Goal: Task Accomplishment & Management: Manage account settings

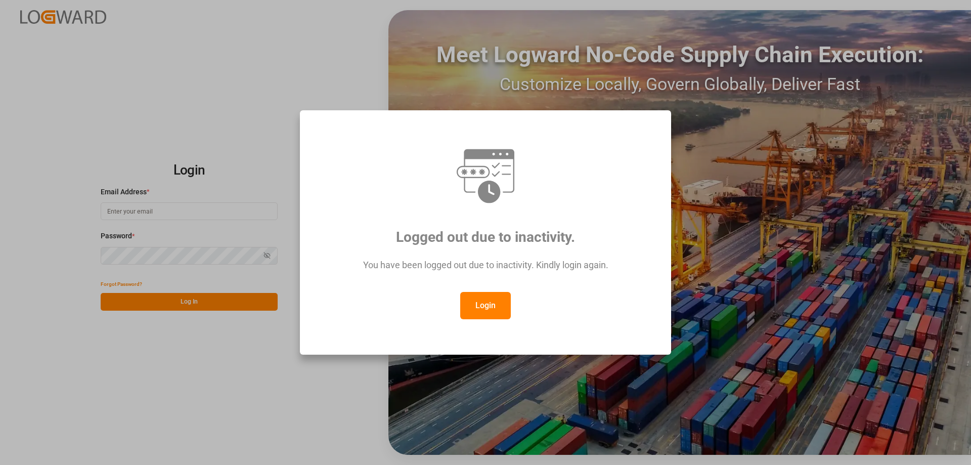
click at [490, 319] on button "Login" at bounding box center [485, 305] width 51 height 27
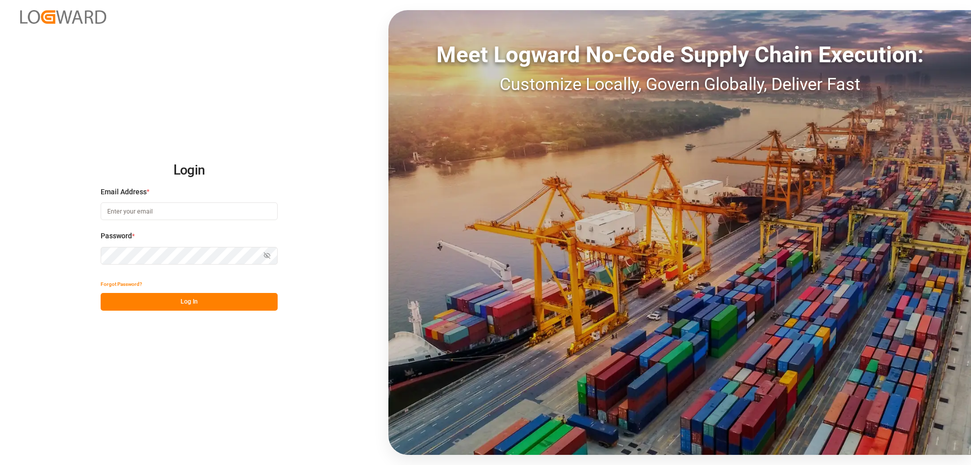
click at [139, 207] on input at bounding box center [189, 211] width 177 height 18
type input "[DOMAIN_NAME][EMAIL_ADDRESS][DOMAIN_NAME]"
click at [158, 291] on div "Forgot Password?" at bounding box center [189, 284] width 177 height 18
click at [153, 299] on button "Log In" at bounding box center [189, 302] width 177 height 18
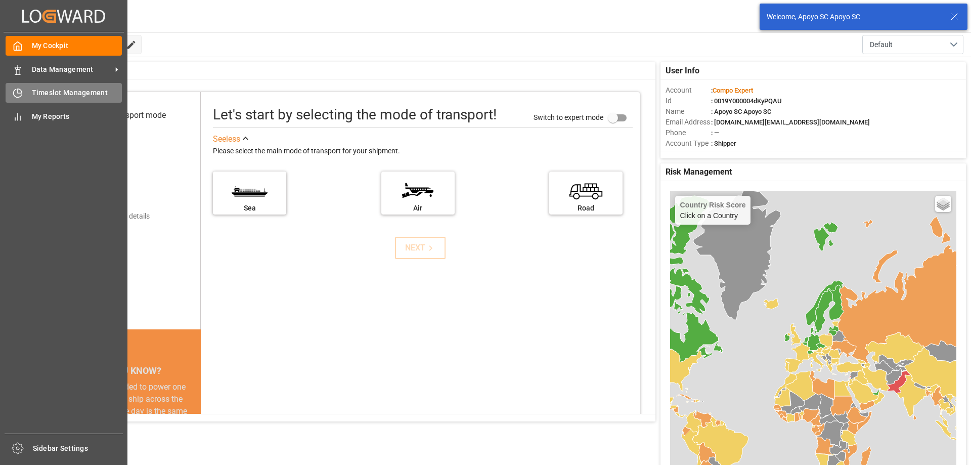
click at [46, 101] on div "Timeslot Management Timeslot Management" at bounding box center [64, 93] width 116 height 20
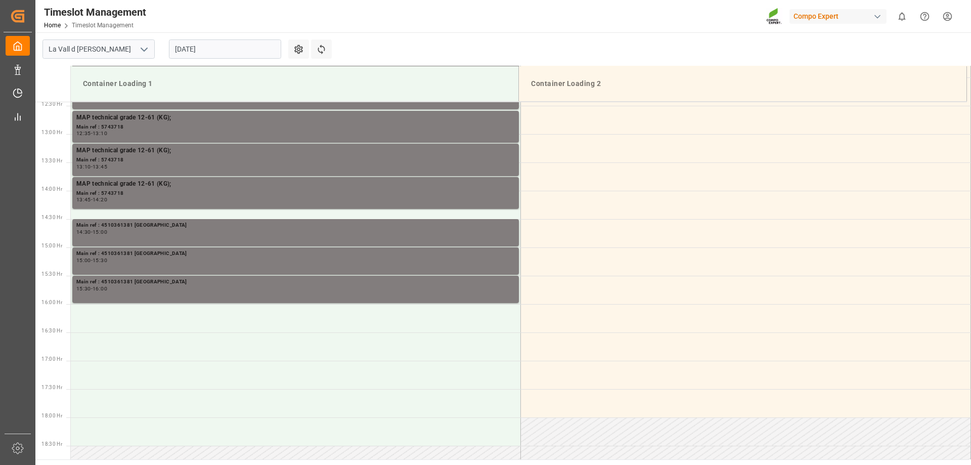
click at [221, 43] on input "[DATE]" at bounding box center [225, 48] width 112 height 19
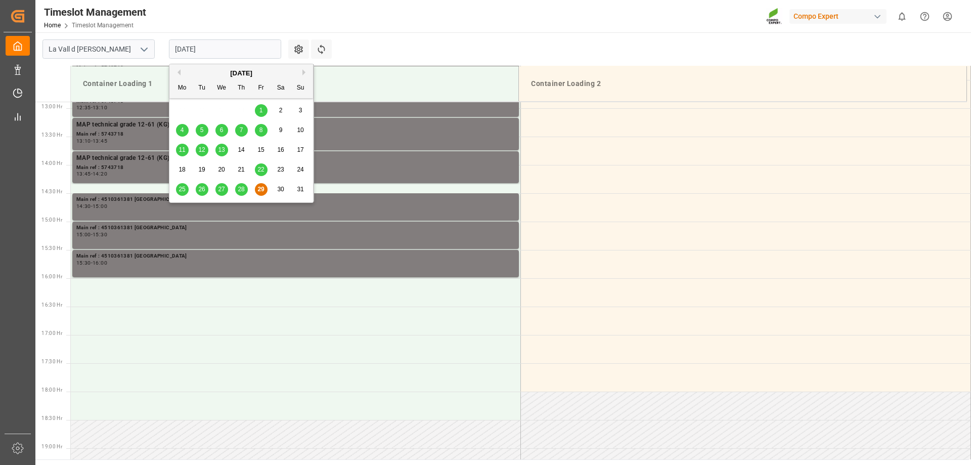
click at [301, 73] on div "[DATE]" at bounding box center [241, 73] width 144 height 10
click at [303, 72] on button "Next Month" at bounding box center [305, 72] width 6 height 6
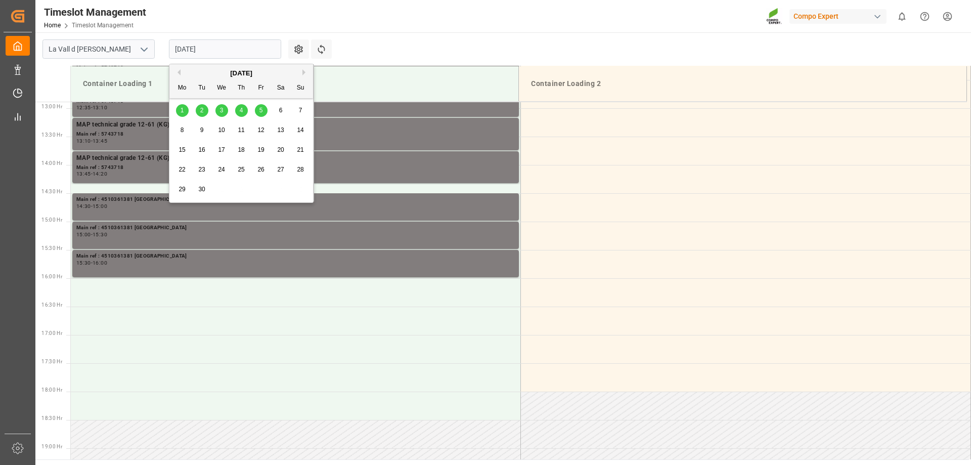
click at [221, 104] on div "3" at bounding box center [221, 110] width 13 height 13
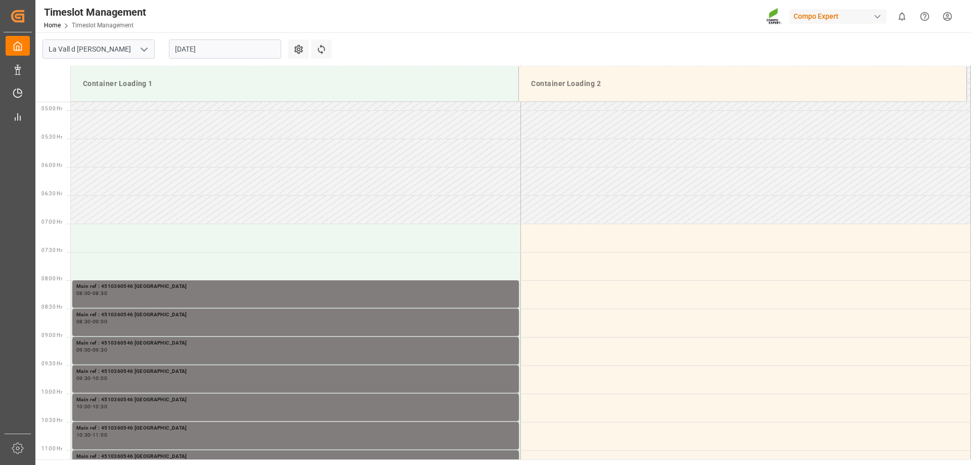
scroll to position [527, 0]
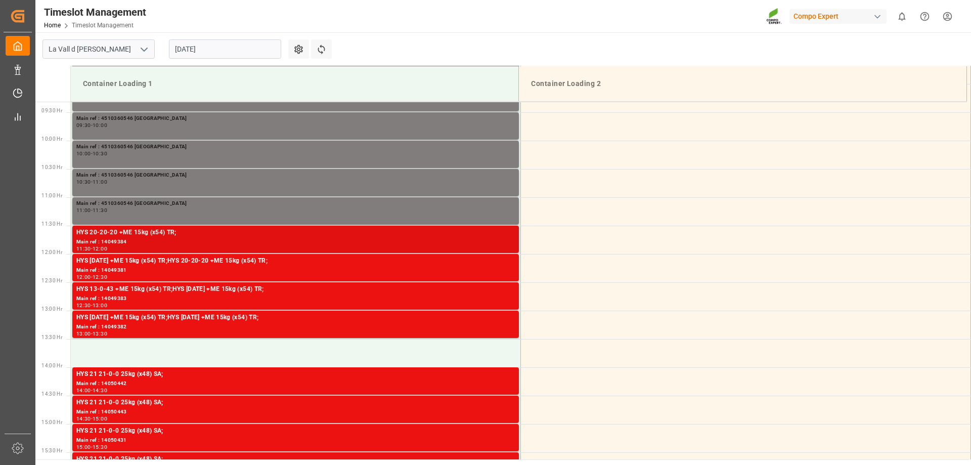
click at [243, 236] on div "HYS 20-20-20 +ME 15kg (x54) TR;" at bounding box center [295, 233] width 438 height 10
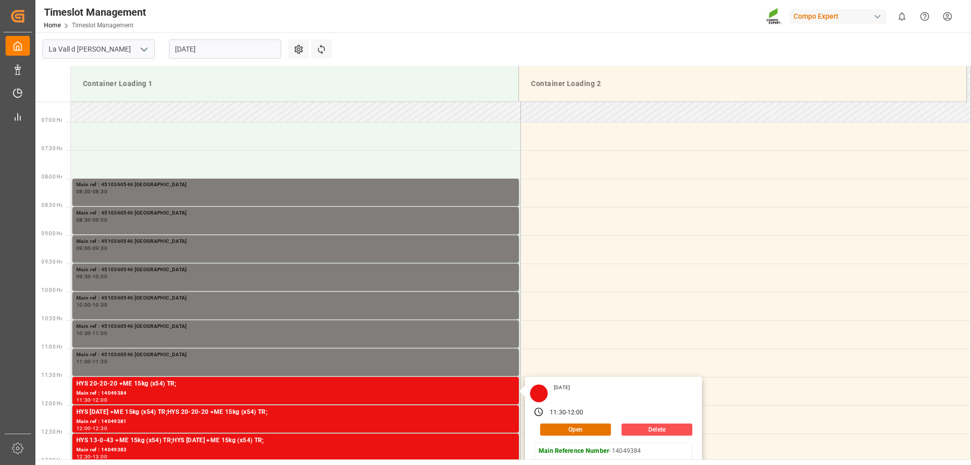
scroll to position [376, 0]
click at [196, 50] on input "[DATE]" at bounding box center [225, 48] width 112 height 19
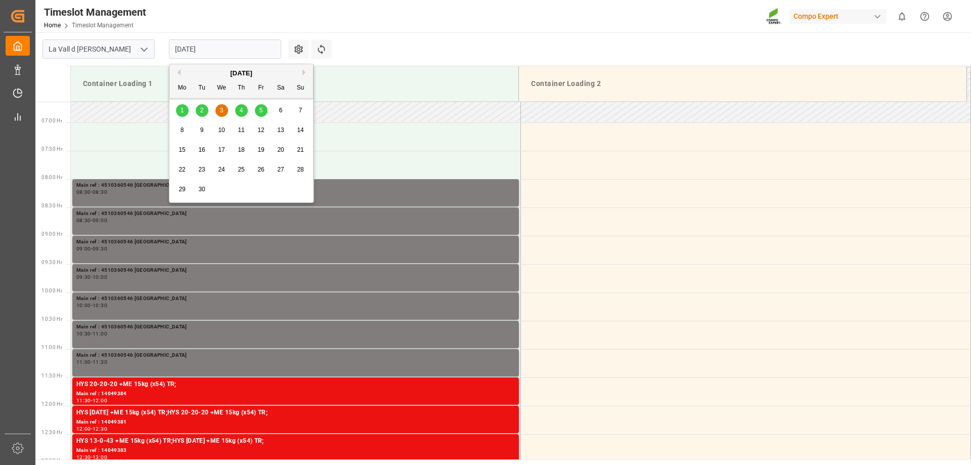
click at [358, 21] on div "Timeslot Management Home Timeslot Management Compo Expert 0 Notifications Only …" at bounding box center [499, 16] width 943 height 32
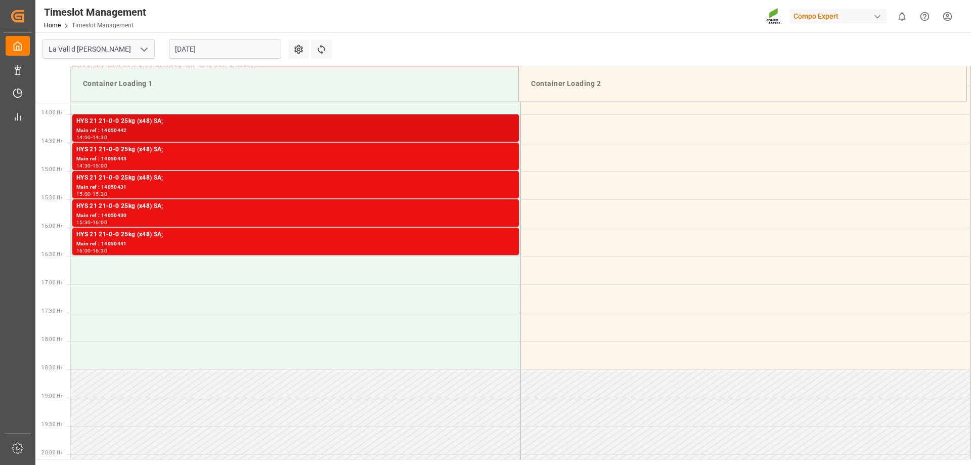
scroll to position [629, 0]
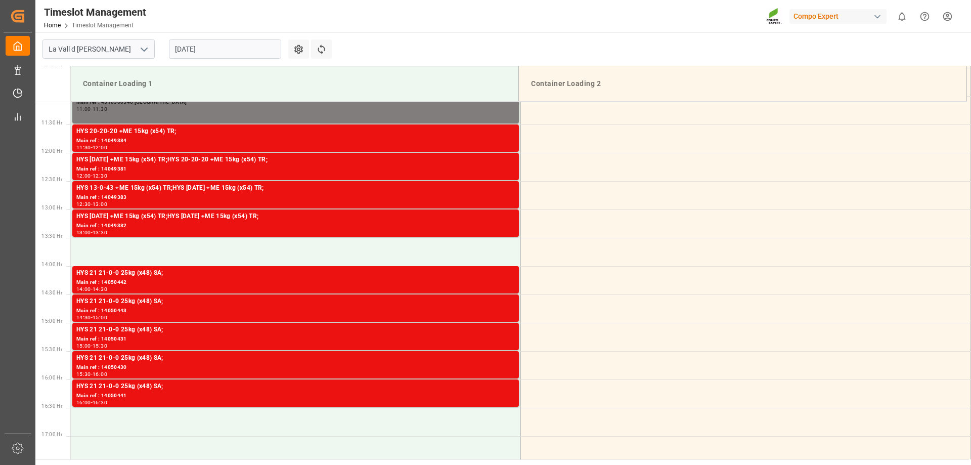
click at [216, 36] on div "[DATE]" at bounding box center [225, 48] width 126 height 33
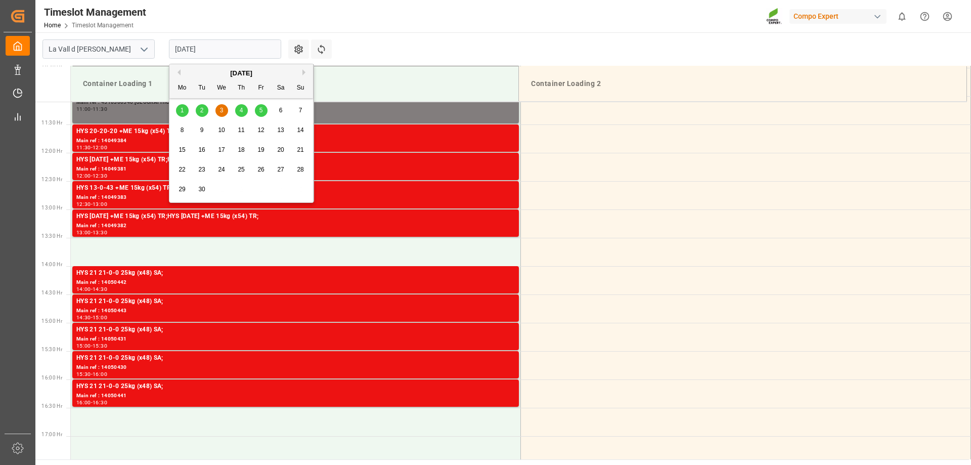
click at [209, 51] on input "[DATE]" at bounding box center [225, 48] width 112 height 19
click at [199, 105] on div "2" at bounding box center [202, 111] width 13 height 12
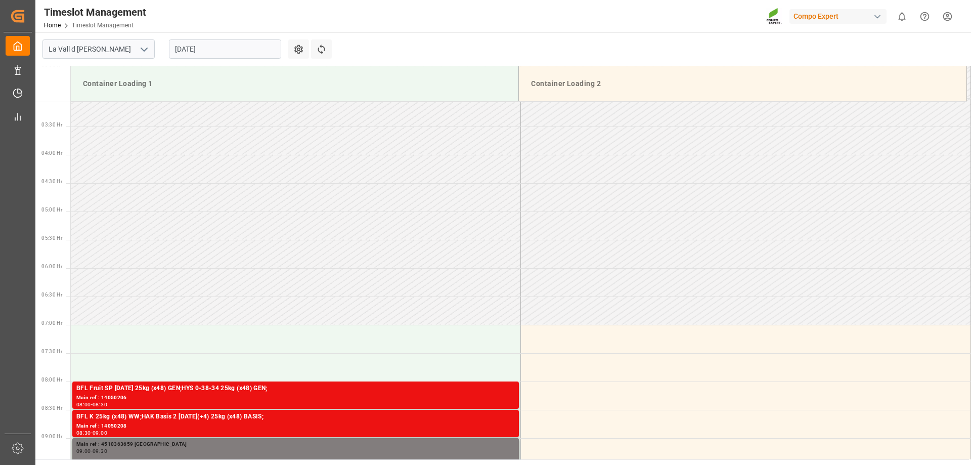
scroll to position [376, 0]
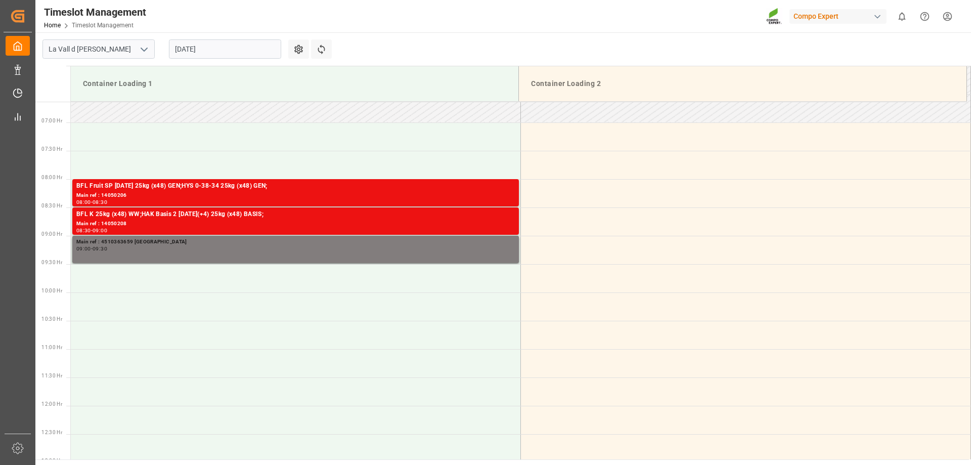
click at [353, 55] on main "[GEOGRAPHIC_DATA] [DATE] Settings Refresh Time Slots Container Loading 1 Contai…" at bounding box center [501, 245] width 933 height 427
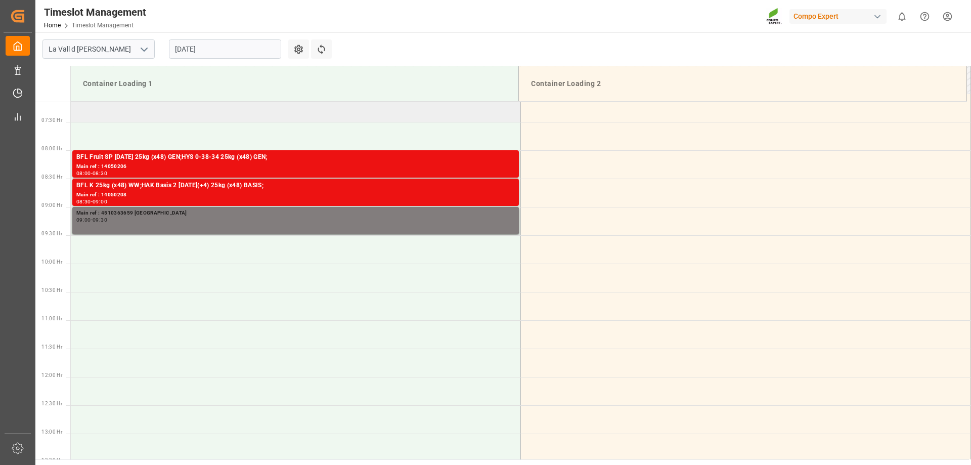
scroll to position [354, 0]
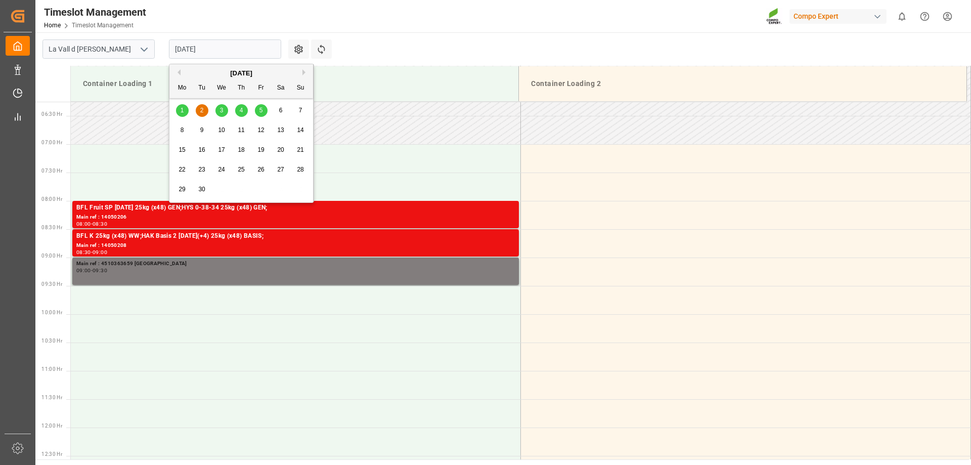
click at [195, 40] on input "[DATE]" at bounding box center [225, 48] width 112 height 19
click at [181, 113] on span "1" at bounding box center [183, 110] width 4 height 7
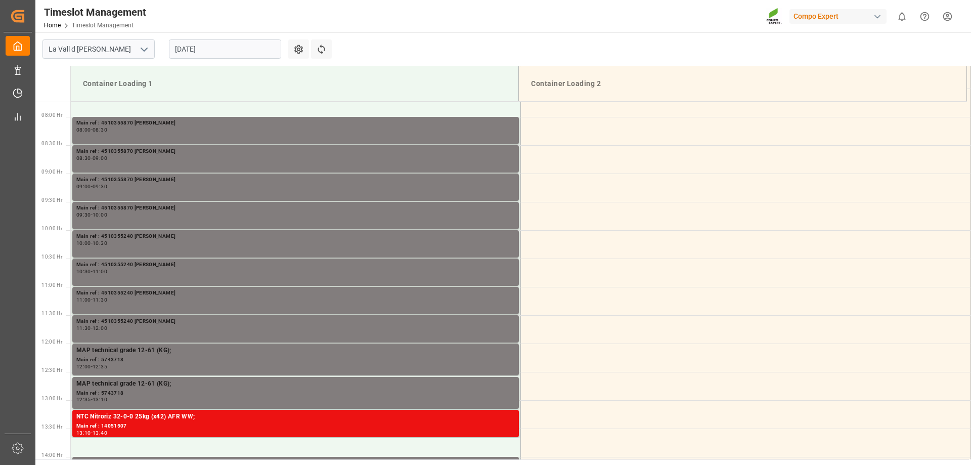
scroll to position [426, 0]
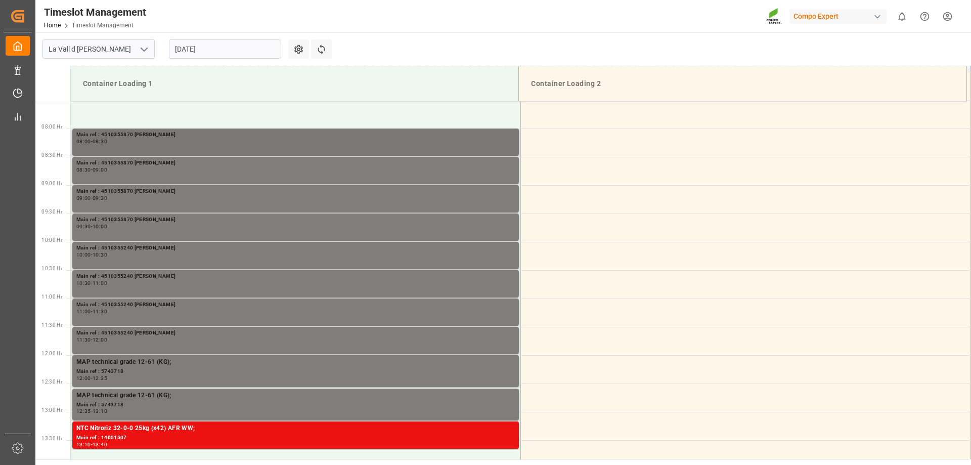
click at [177, 156] on div "Main ref : 4510355870 [PERSON_NAME] 08:00 - 08:30" at bounding box center [296, 142] width 450 height 28
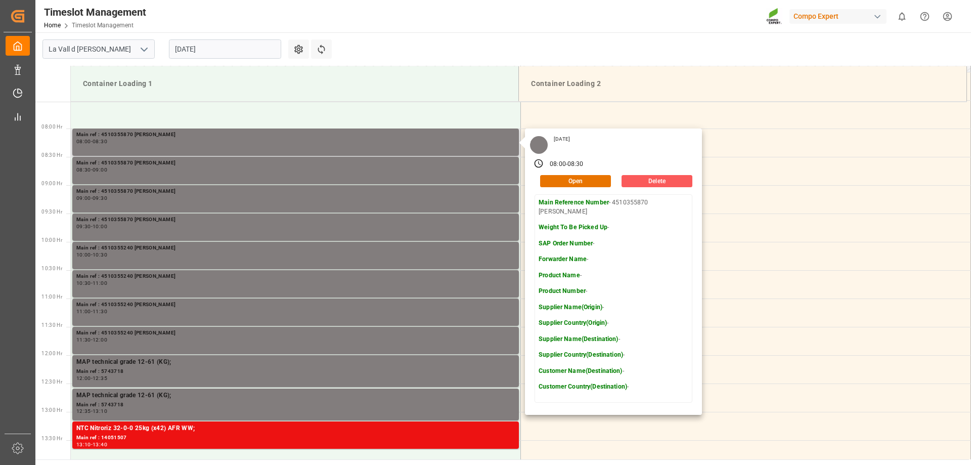
click at [667, 183] on button "Delete" at bounding box center [656, 181] width 71 height 12
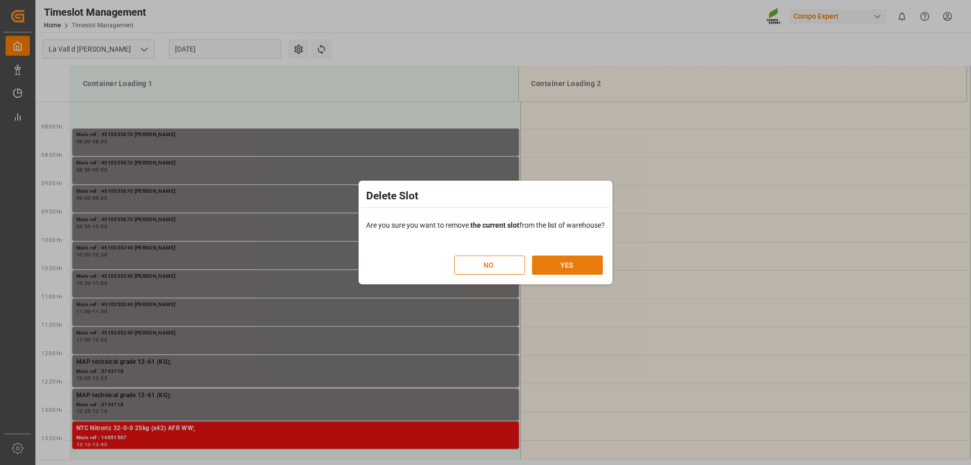
click at [554, 267] on button "YES" at bounding box center [567, 264] width 71 height 19
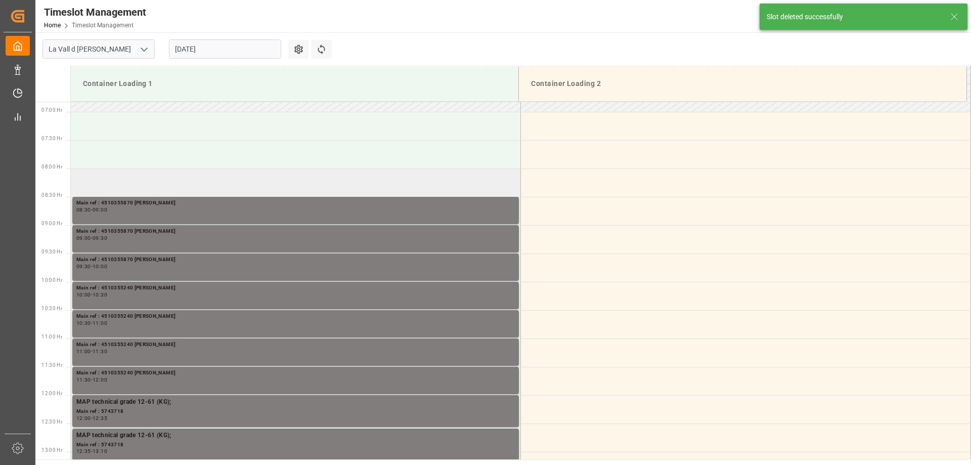
scroll to position [390, 0]
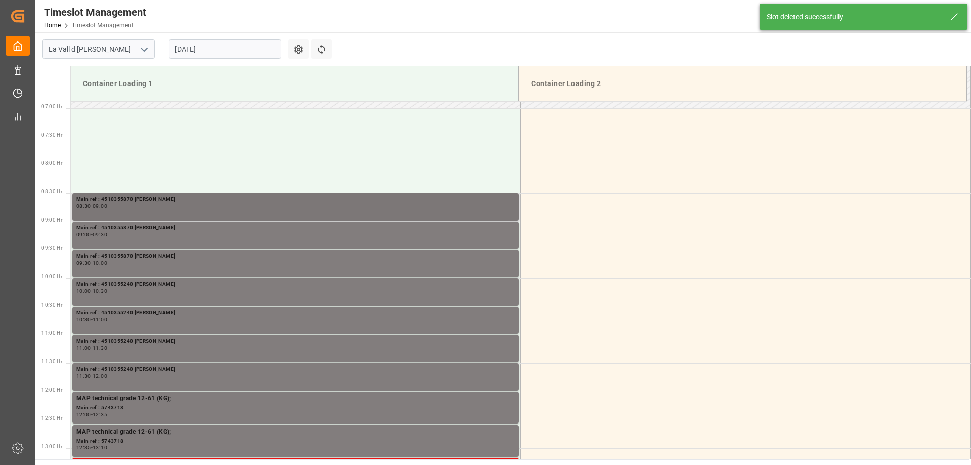
click at [156, 201] on div "Main ref : 4510355870 [PERSON_NAME]" at bounding box center [295, 199] width 438 height 9
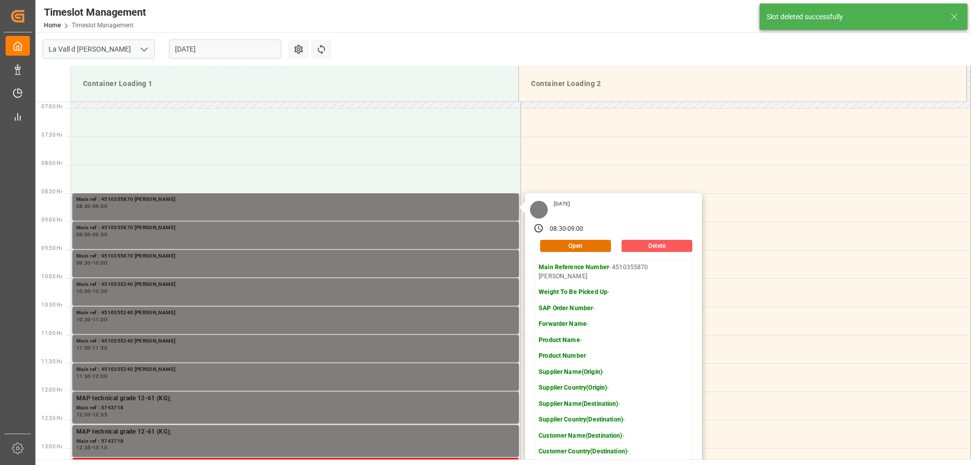
click at [670, 249] on button "Delete" at bounding box center [656, 246] width 71 height 12
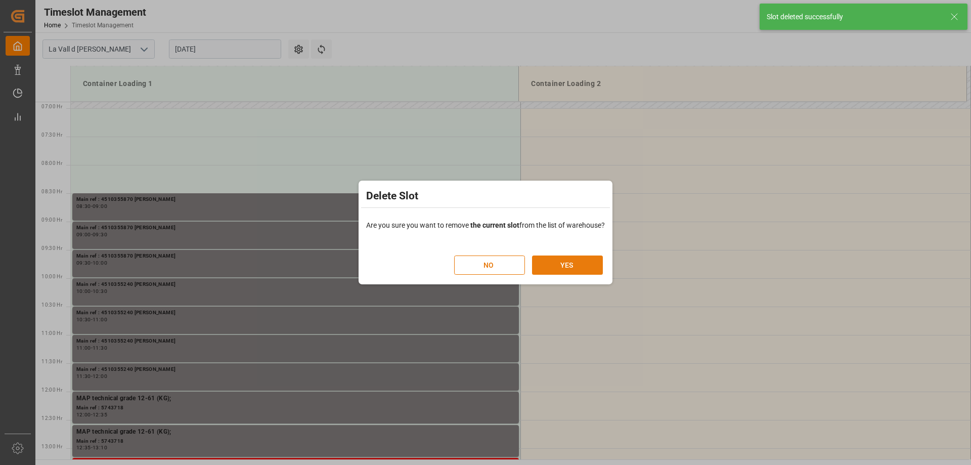
click at [543, 263] on button "YES" at bounding box center [567, 264] width 71 height 19
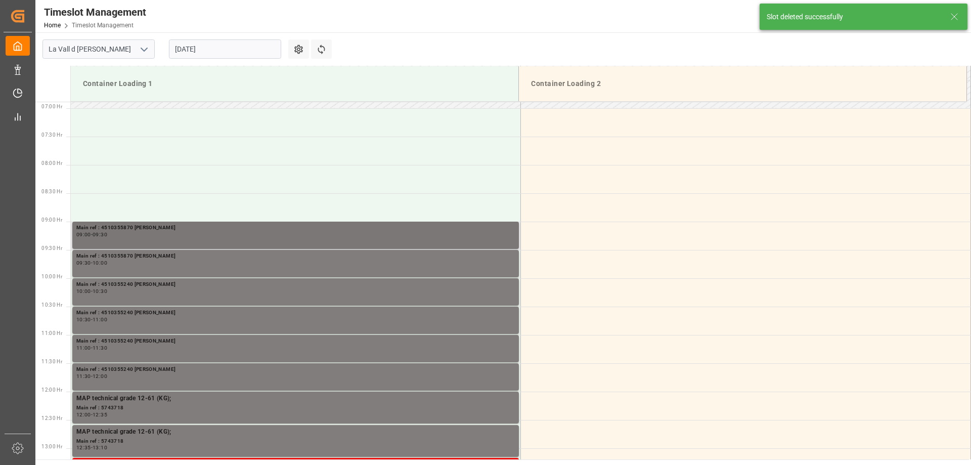
click at [208, 227] on div "Main ref : 4510355870 [PERSON_NAME]" at bounding box center [295, 227] width 438 height 9
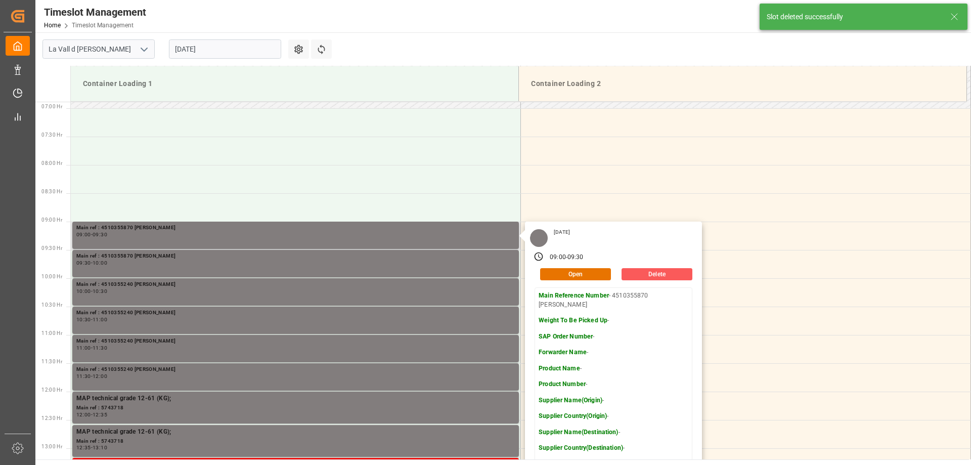
click at [666, 273] on button "Delete" at bounding box center [656, 274] width 71 height 12
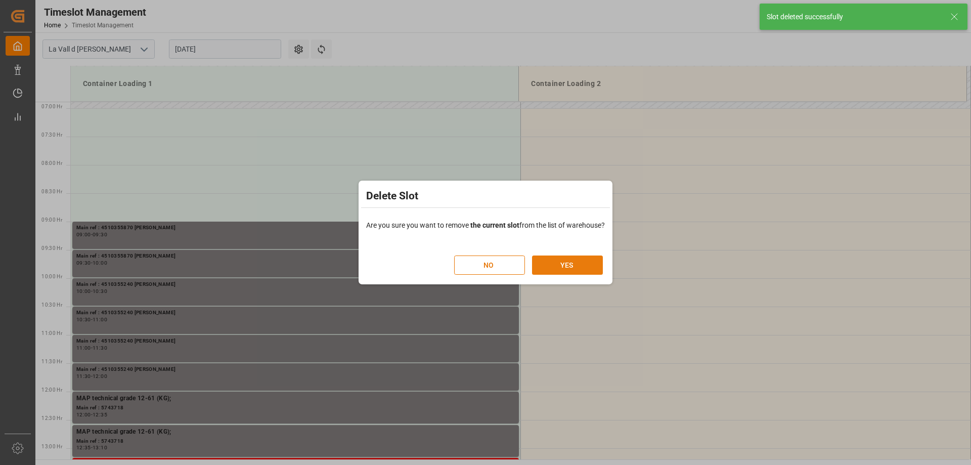
click at [561, 256] on button "YES" at bounding box center [567, 264] width 71 height 19
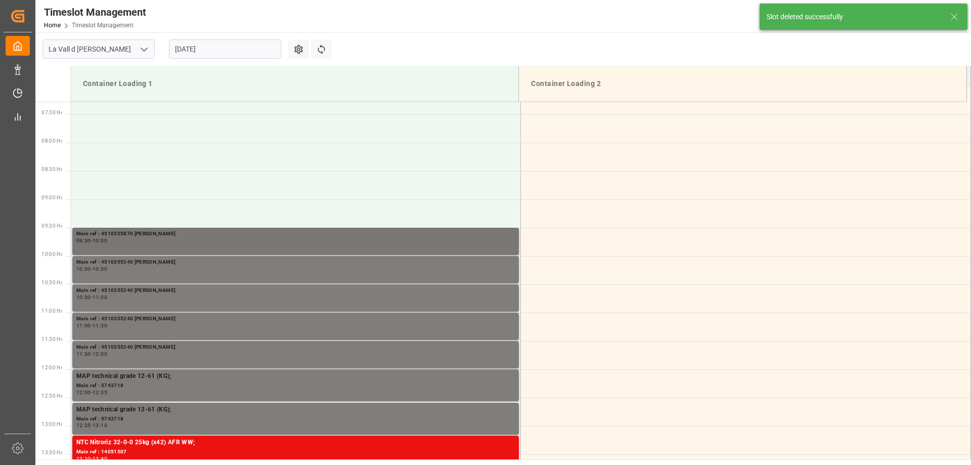
scroll to position [446, 0]
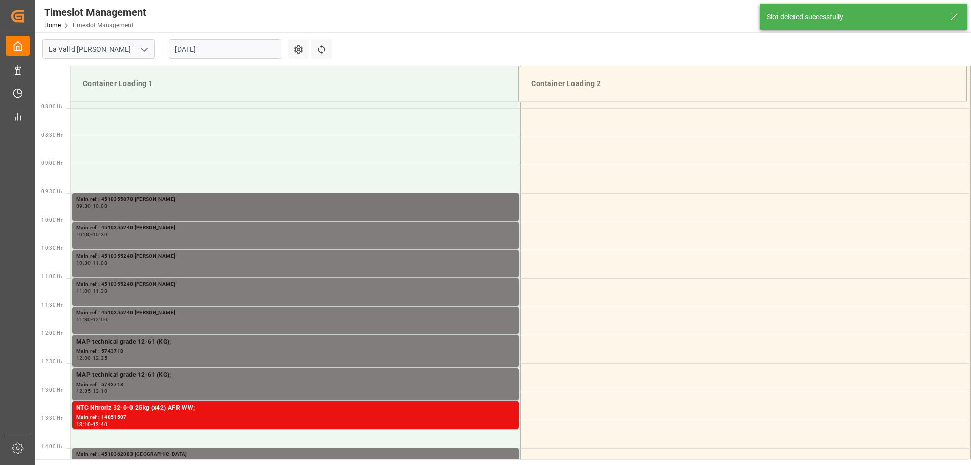
click at [174, 205] on div "09:30 - 10:00" at bounding box center [295, 207] width 438 height 6
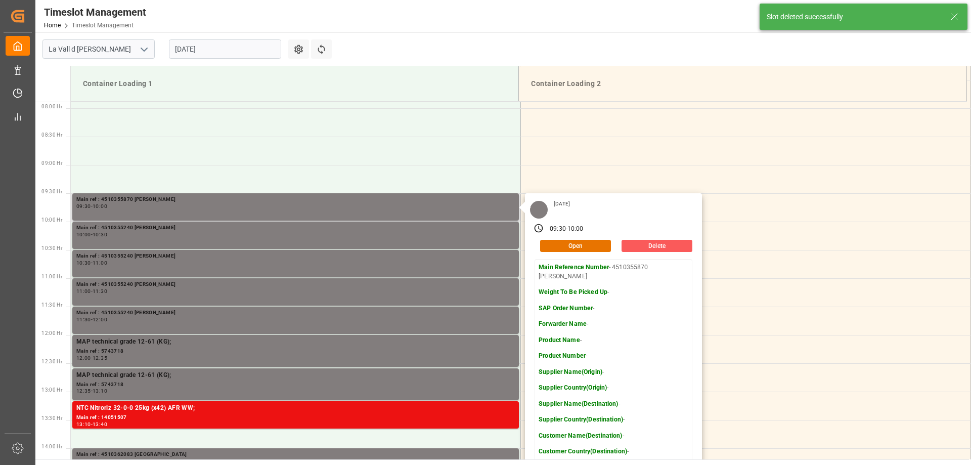
click at [668, 247] on button "Delete" at bounding box center [656, 246] width 71 height 12
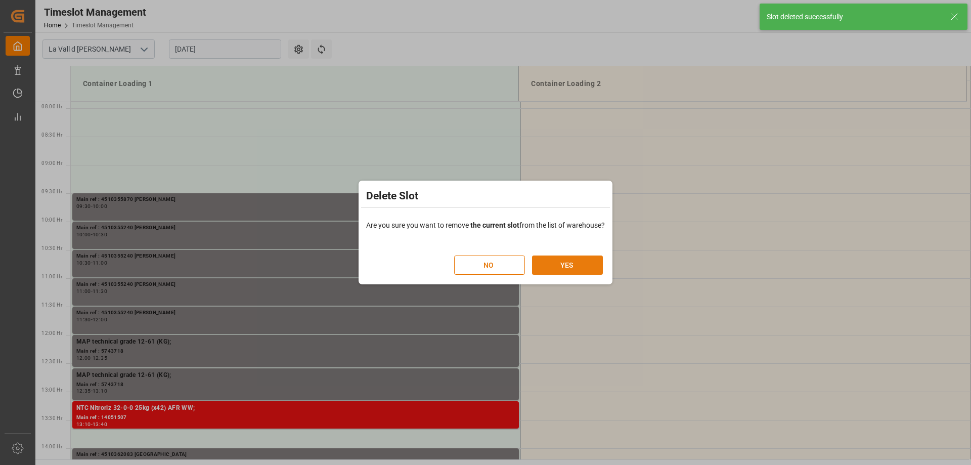
click at [591, 263] on button "YES" at bounding box center [567, 264] width 71 height 19
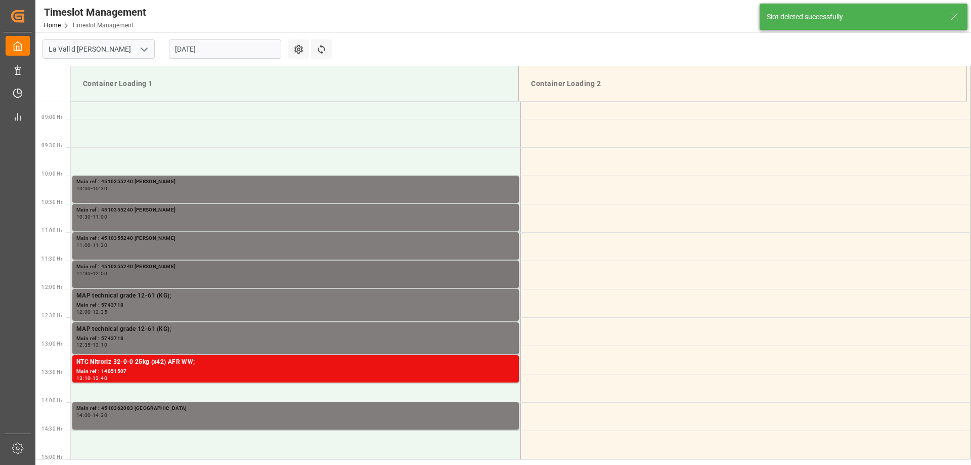
scroll to position [512, 0]
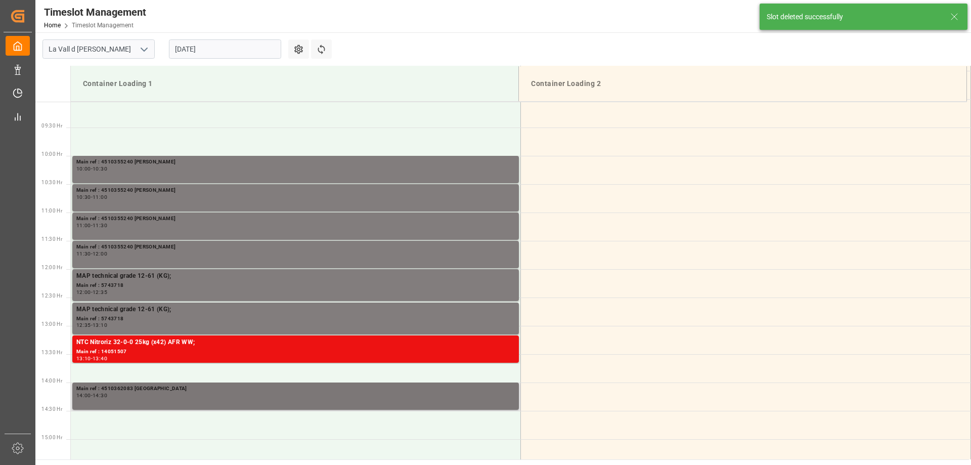
click at [161, 383] on div "Main ref : 4510362083 [GEOGRAPHIC_DATA] 14:00 - 14:30" at bounding box center [295, 395] width 446 height 27
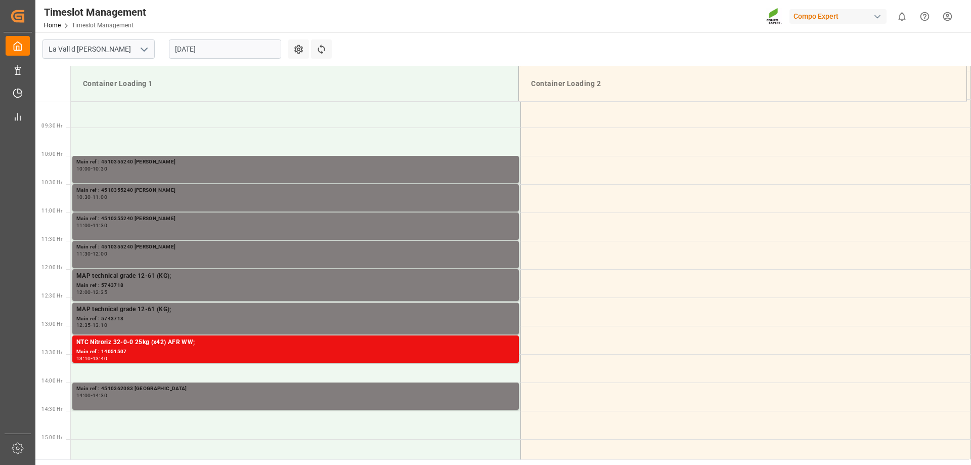
click at [485, 28] on div "Timeslot Management Home Timeslot Management Compo Expert 0 Notifications Only …" at bounding box center [499, 16] width 943 height 32
